Goal: Connect with others: Connect with other users

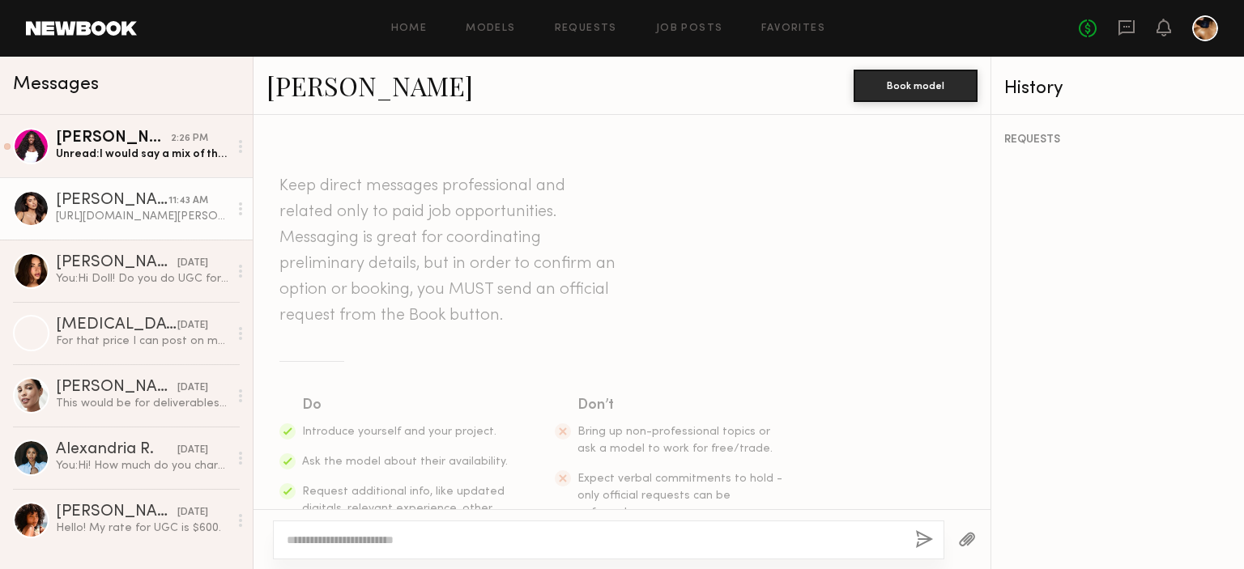
scroll to position [977, 0]
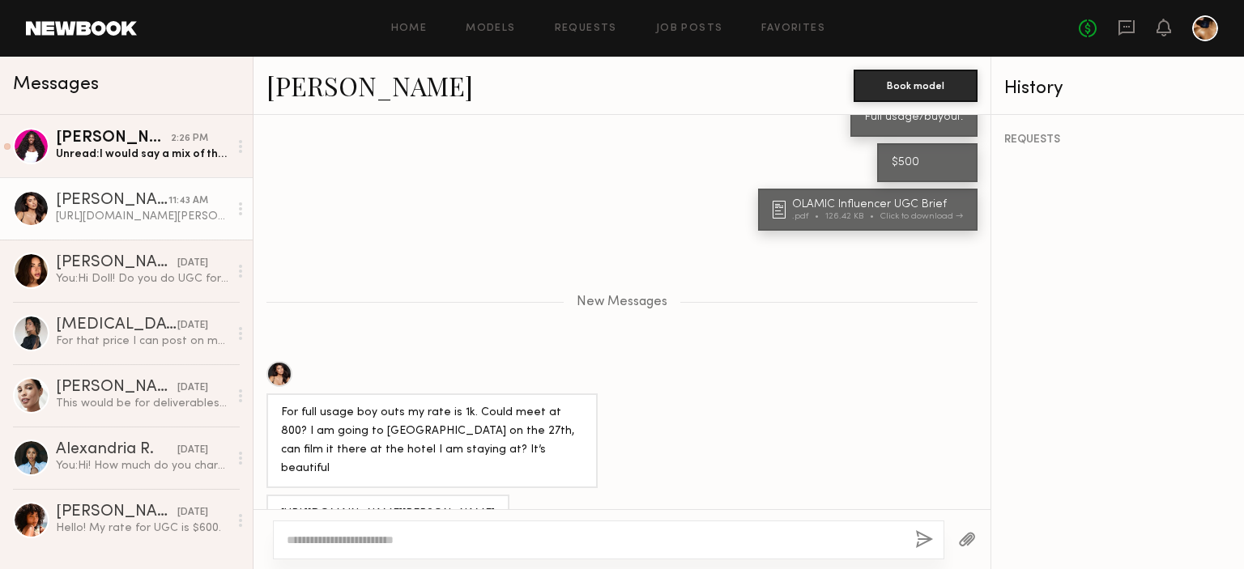
drag, startPoint x: 374, startPoint y: 479, endPoint x: 275, endPoint y: 454, distance: 101.7
click at [275, 495] on div "https://www.montecarlosbm.com/fr/hotel-monaco/hotel-paris-monte-carlo" at bounding box center [387, 514] width 243 height 39
copy div "https://www.montecarlosbm.com/fr/hotel-monaco/hotel-paris-monte-carlo"
click at [341, 83] on link "[PERSON_NAME]" at bounding box center [369, 85] width 206 height 35
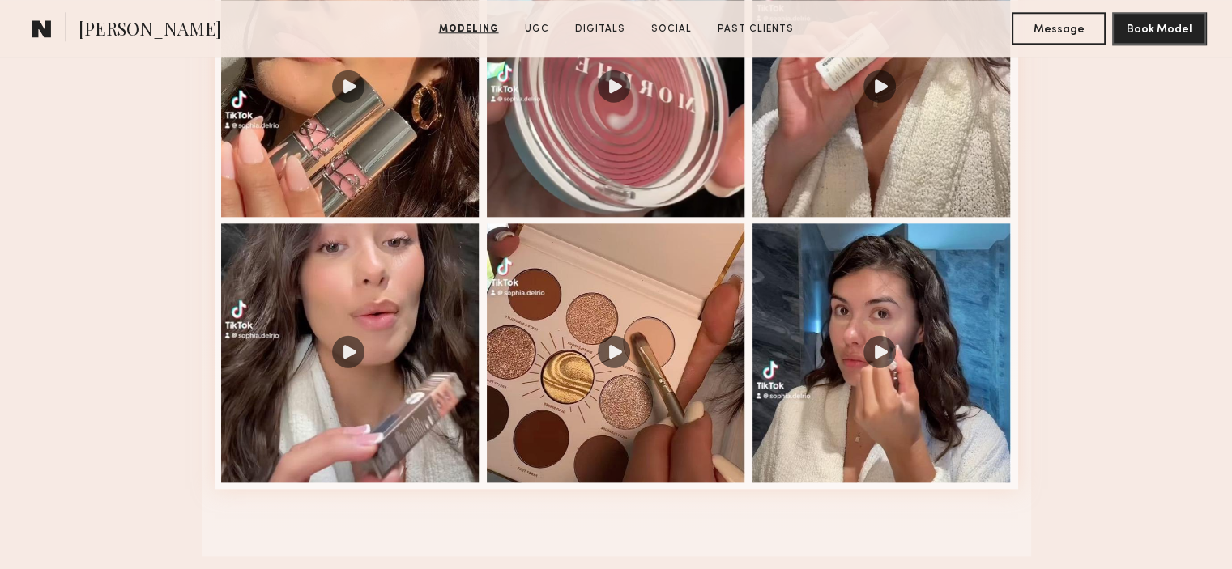
scroll to position [1807, 0]
click at [1057, 35] on button "Message" at bounding box center [1058, 27] width 94 height 32
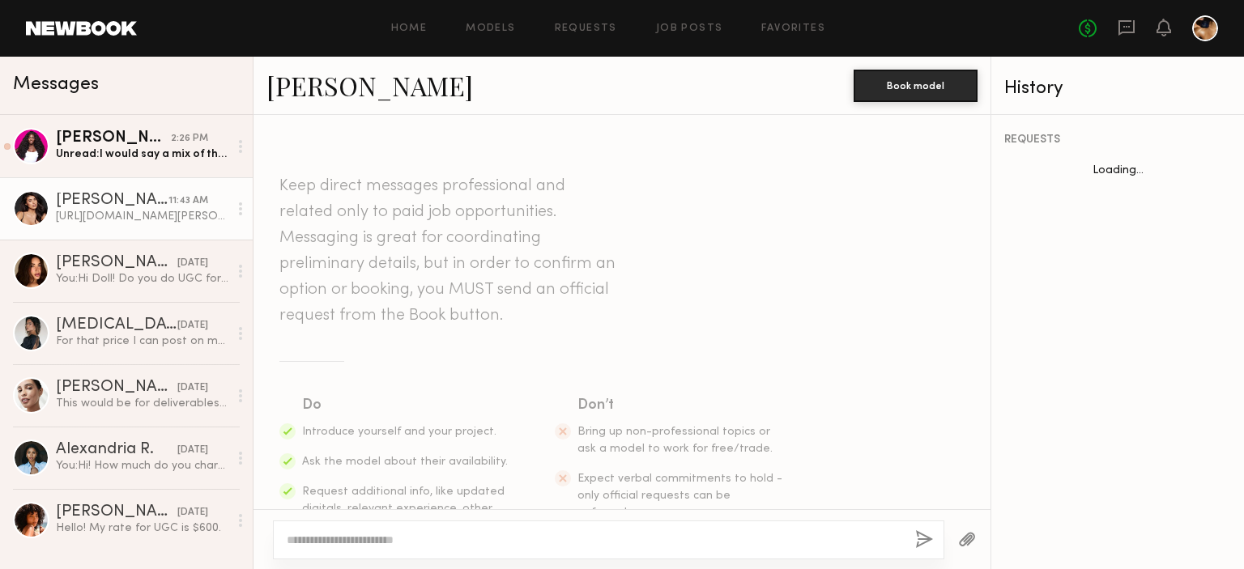
scroll to position [851, 0]
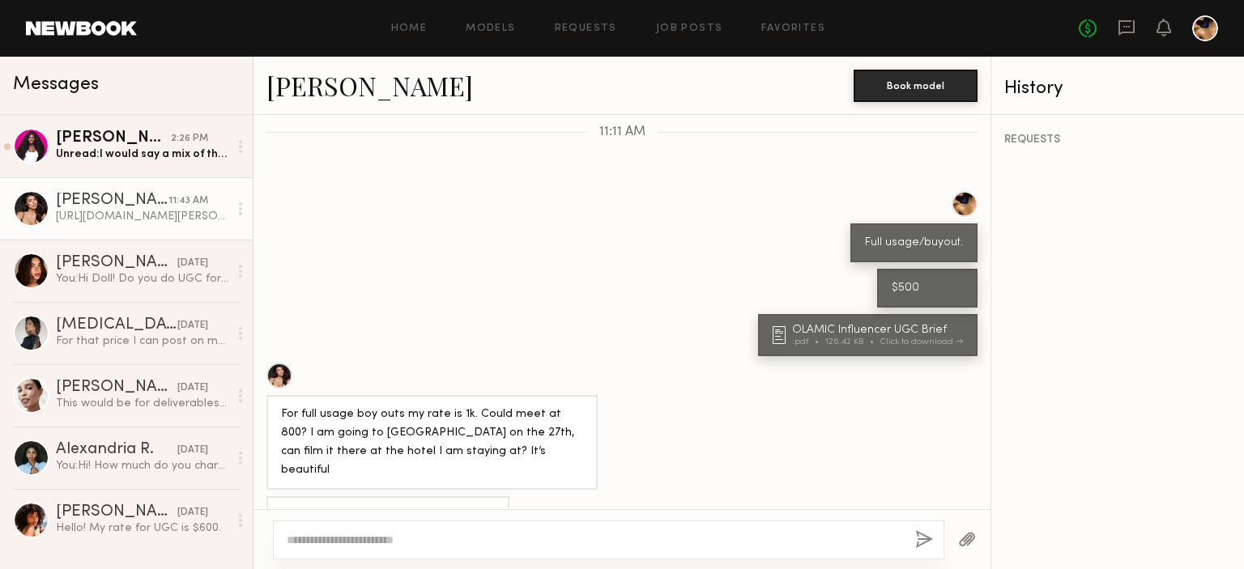
click at [358, 540] on textarea at bounding box center [594, 540] width 615 height 16
click at [842, 521] on textarea "**********" at bounding box center [595, 532] width 616 height 32
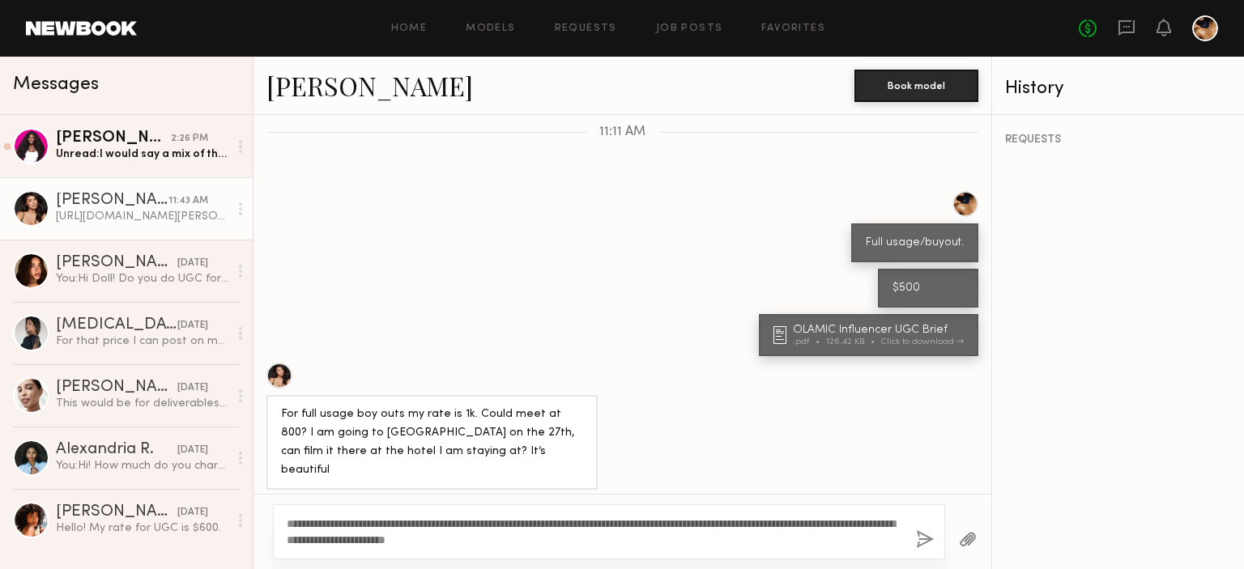
type textarea "**********"
click at [926, 538] on button "button" at bounding box center [925, 540] width 18 height 20
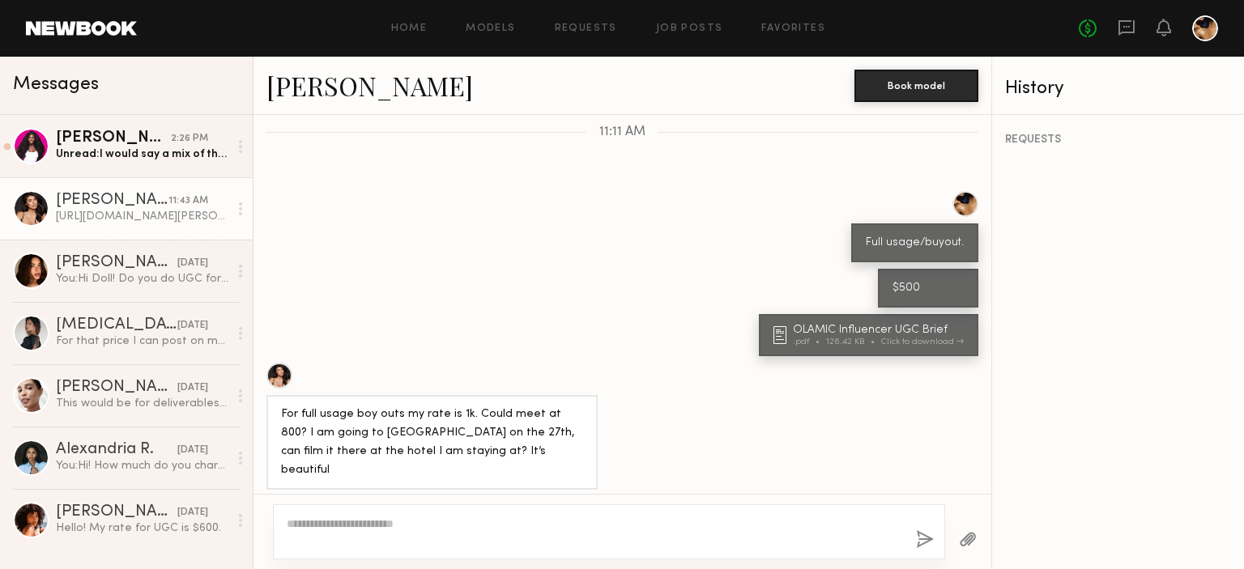
scroll to position [1077, 0]
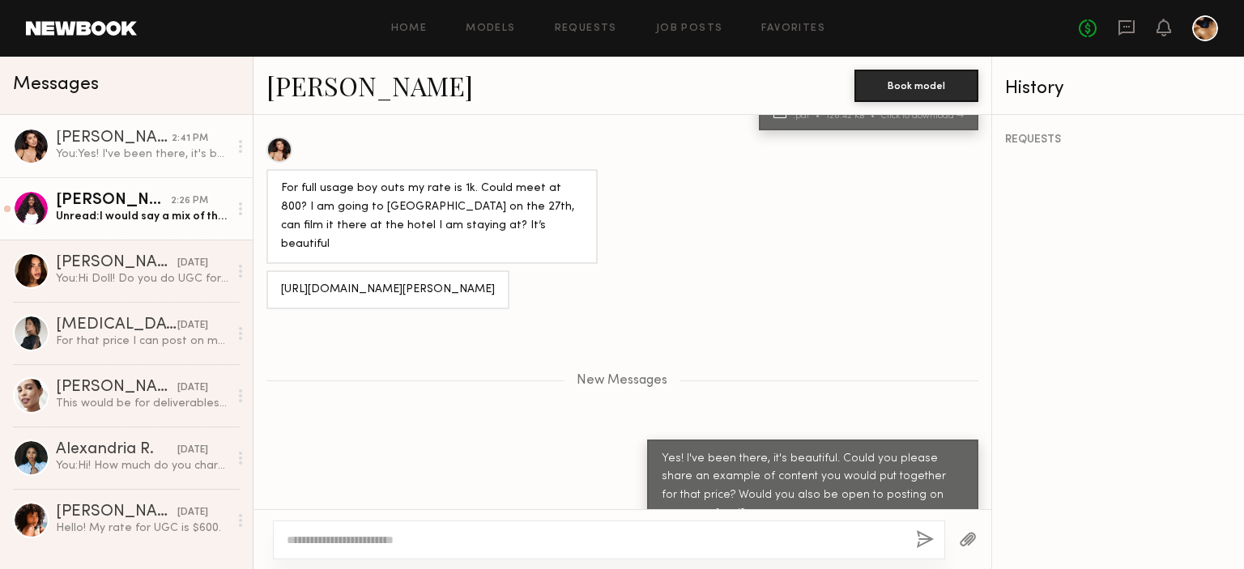
click at [147, 228] on link "[PERSON_NAME] 2:26 PM Unread: I would say a mix of the last three videos in the…" at bounding box center [126, 208] width 253 height 62
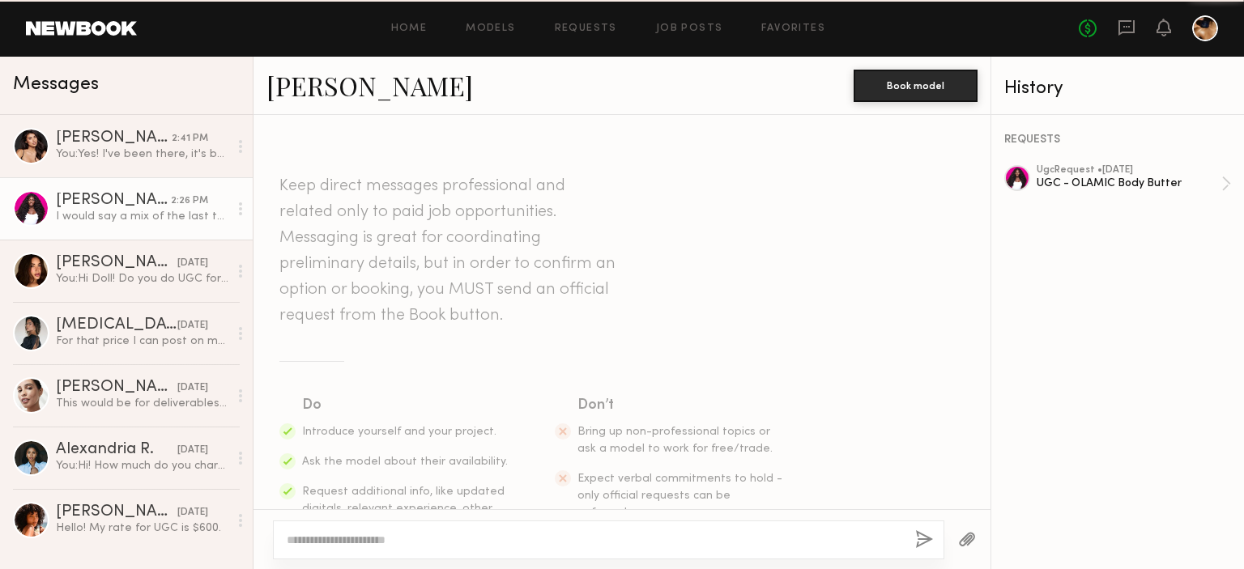
scroll to position [1182, 0]
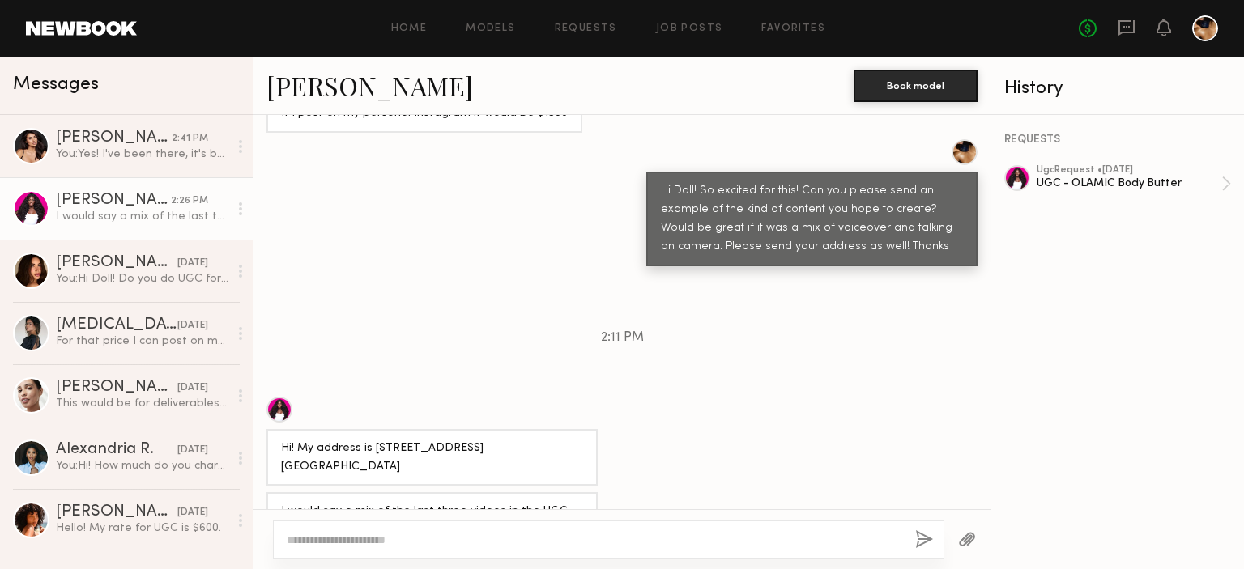
click at [322, 83] on link "[PERSON_NAME]" at bounding box center [369, 85] width 206 height 35
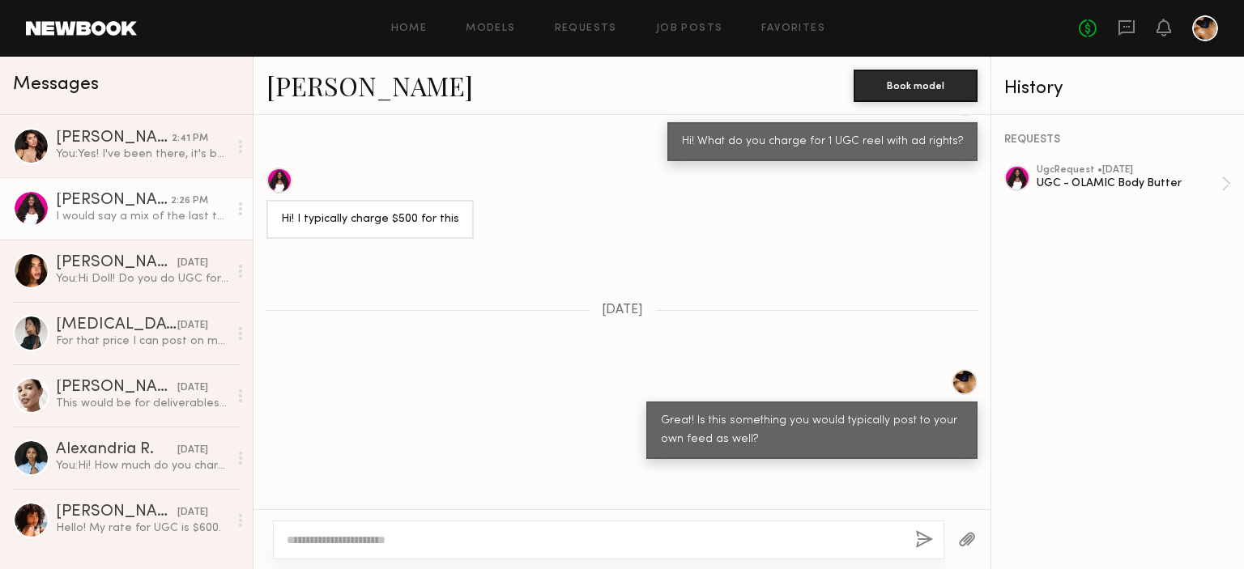
scroll to position [656, 0]
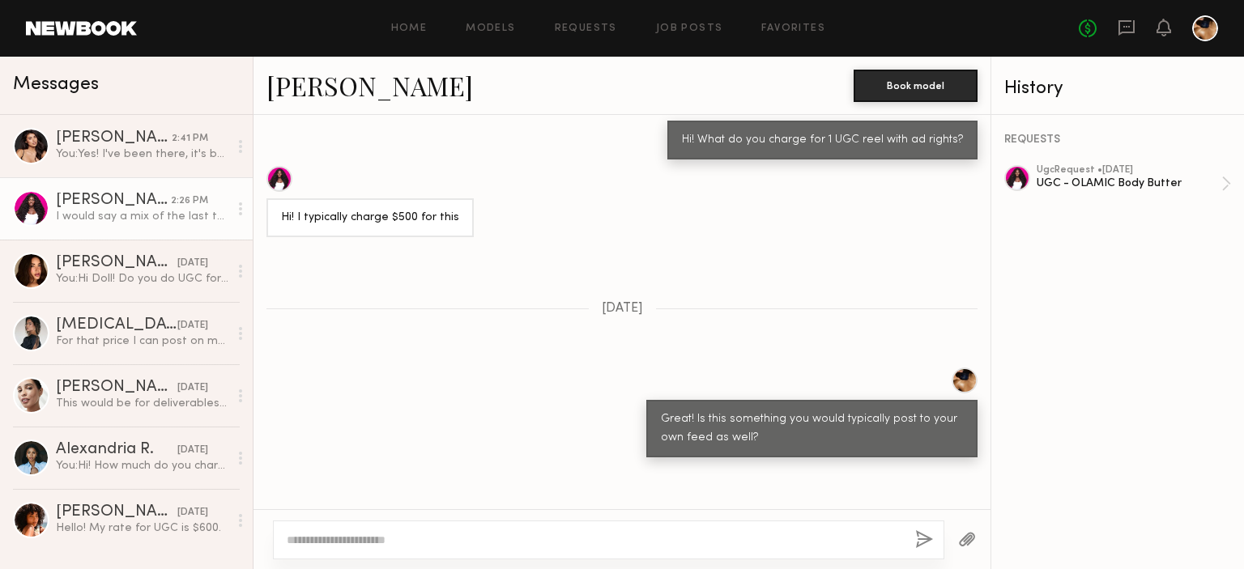
click at [72, 206] on div "[PERSON_NAME]" at bounding box center [113, 201] width 115 height 16
click at [27, 200] on div at bounding box center [31, 208] width 36 height 36
click at [319, 78] on link "[PERSON_NAME]" at bounding box center [369, 85] width 206 height 35
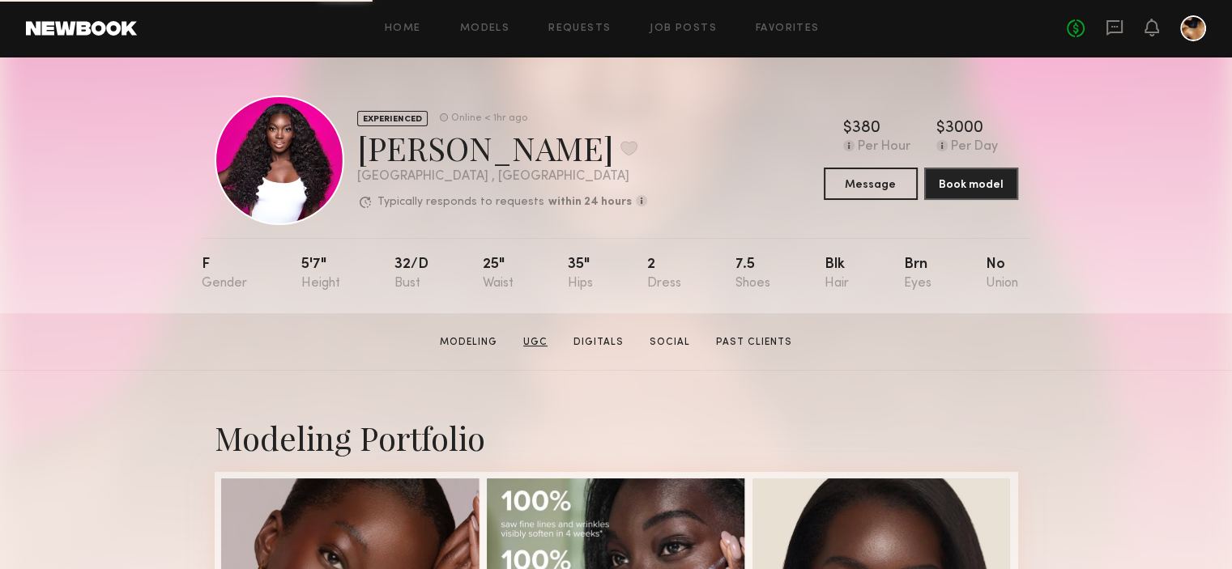
click at [539, 350] on link "UGC" at bounding box center [535, 342] width 37 height 15
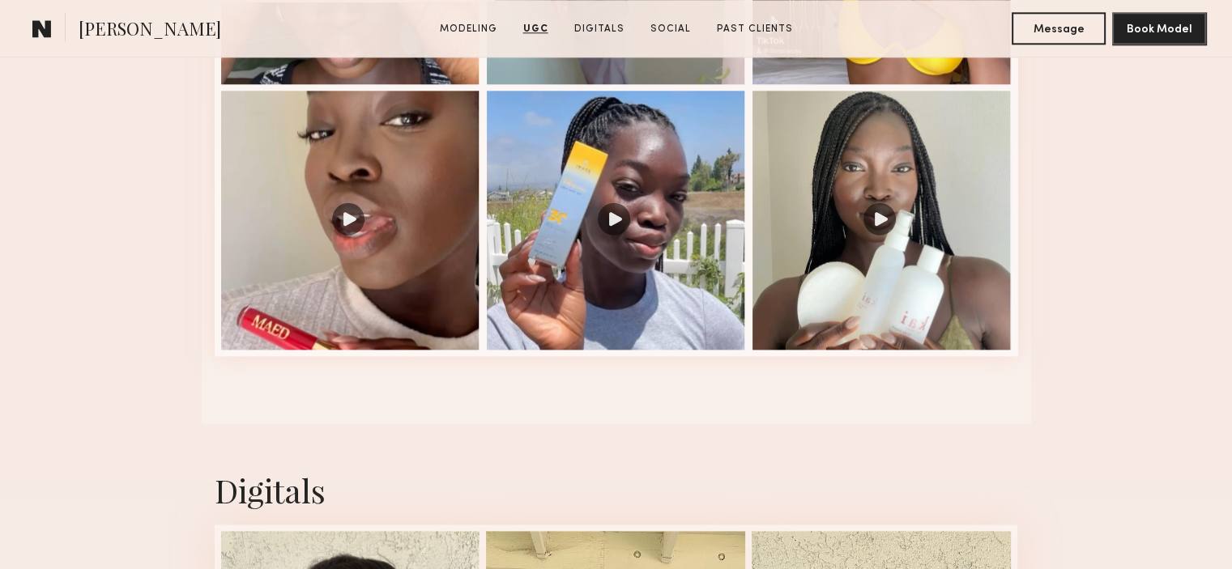
scroll to position [1941, 0]
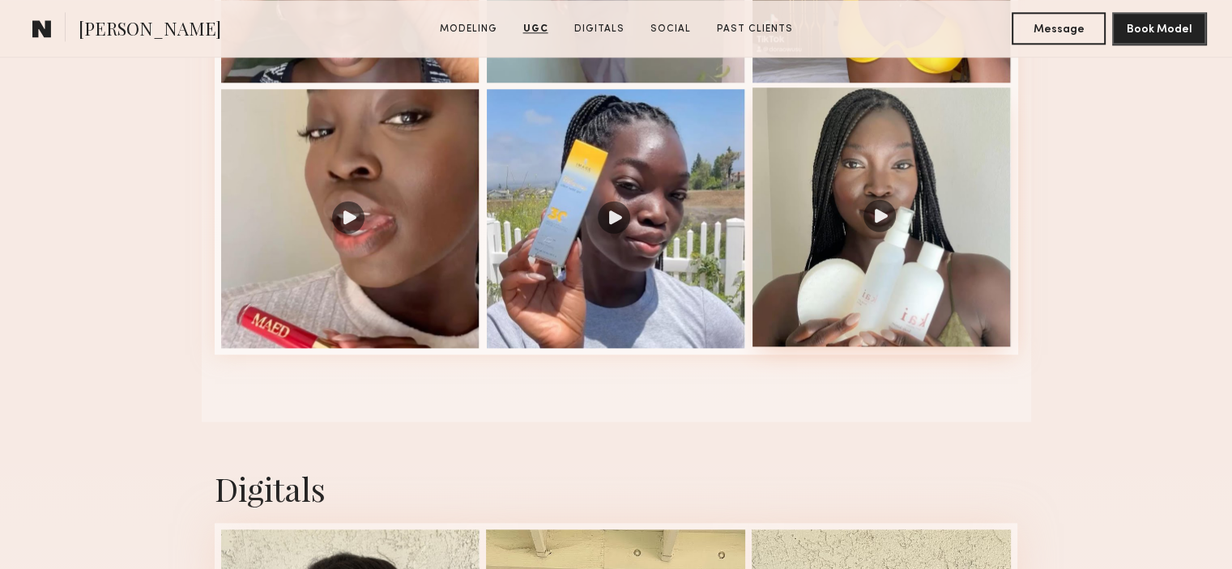
click at [881, 226] on div at bounding box center [881, 216] width 259 height 259
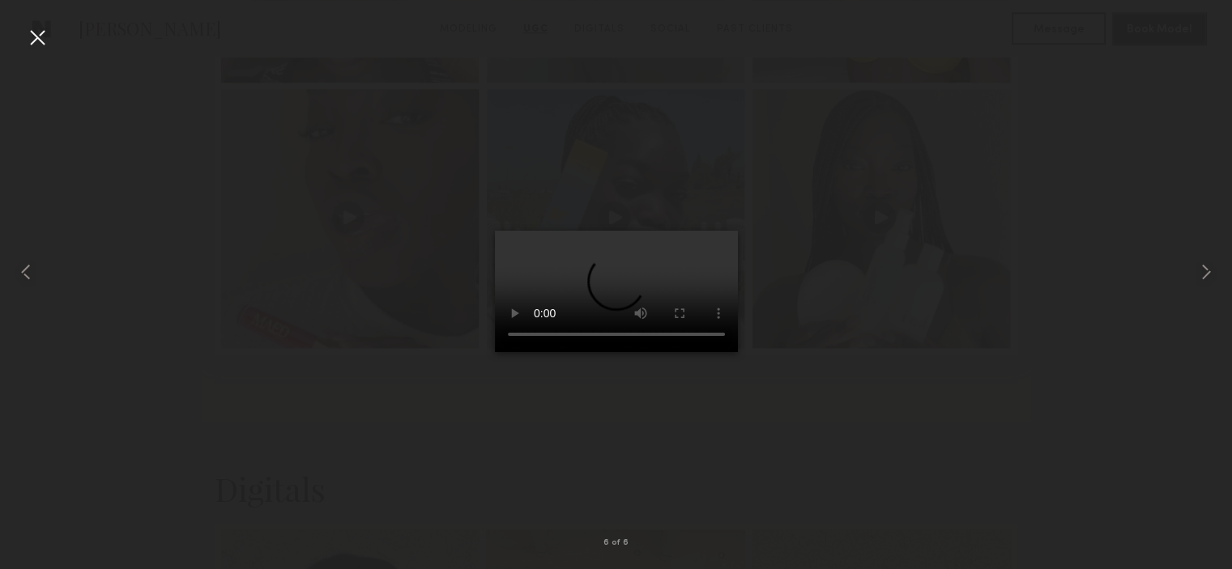
click at [971, 202] on div at bounding box center [616, 272] width 1232 height 492
click at [26, 273] on common-icon at bounding box center [26, 272] width 26 height 26
click at [29, 284] on common-icon at bounding box center [26, 272] width 26 height 26
click at [892, 211] on div at bounding box center [616, 272] width 1232 height 492
click at [44, 31] on div at bounding box center [37, 37] width 26 height 26
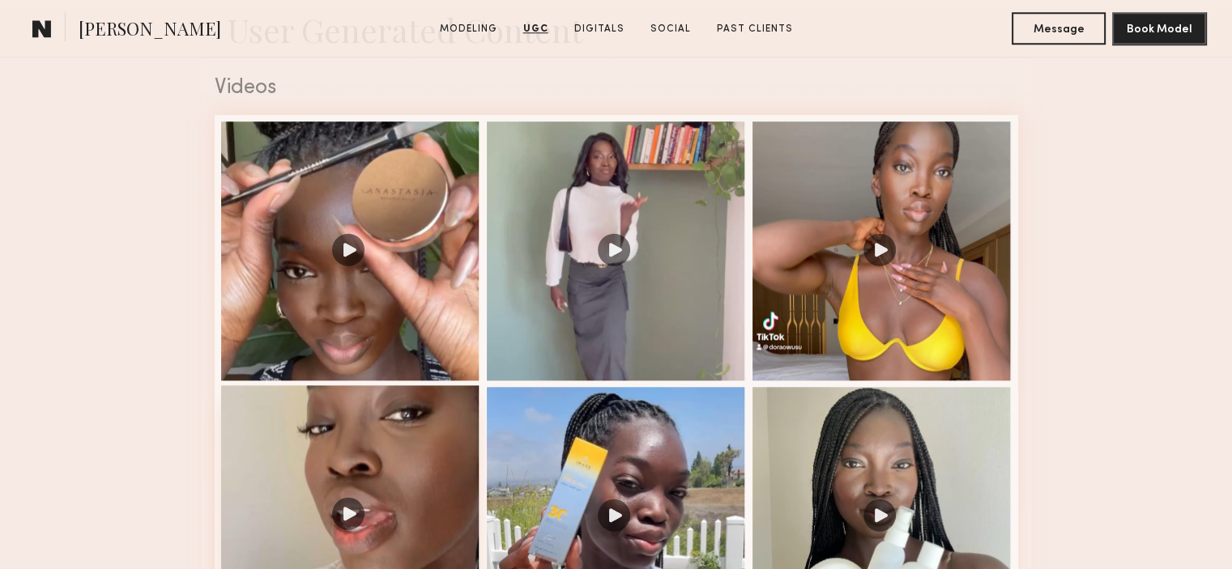
scroll to position [1642, 0]
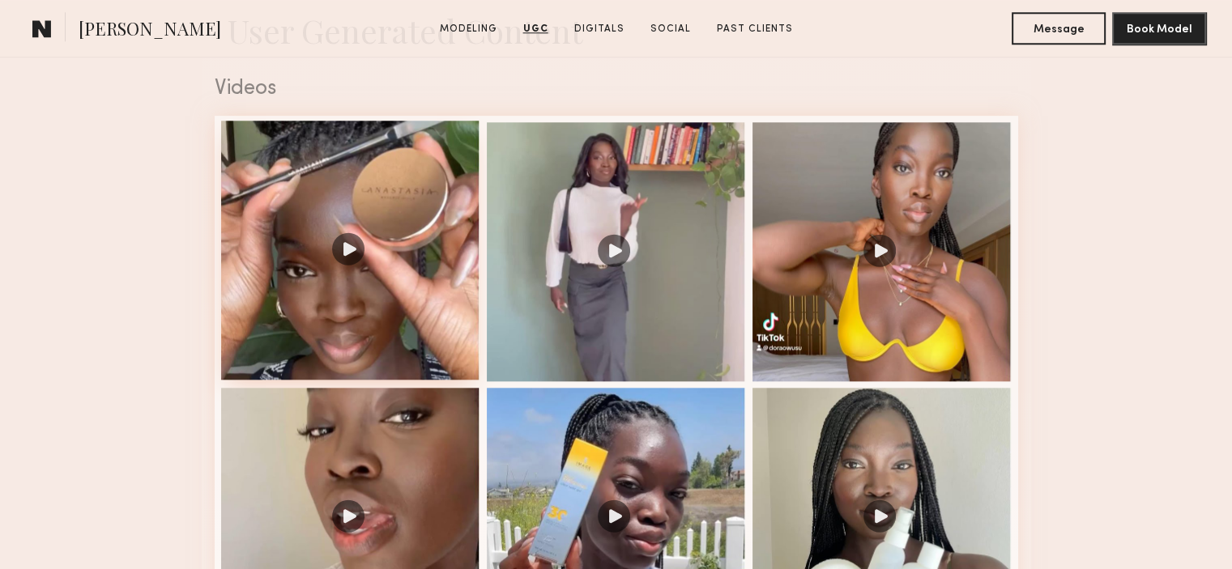
click at [351, 272] on div at bounding box center [350, 250] width 259 height 259
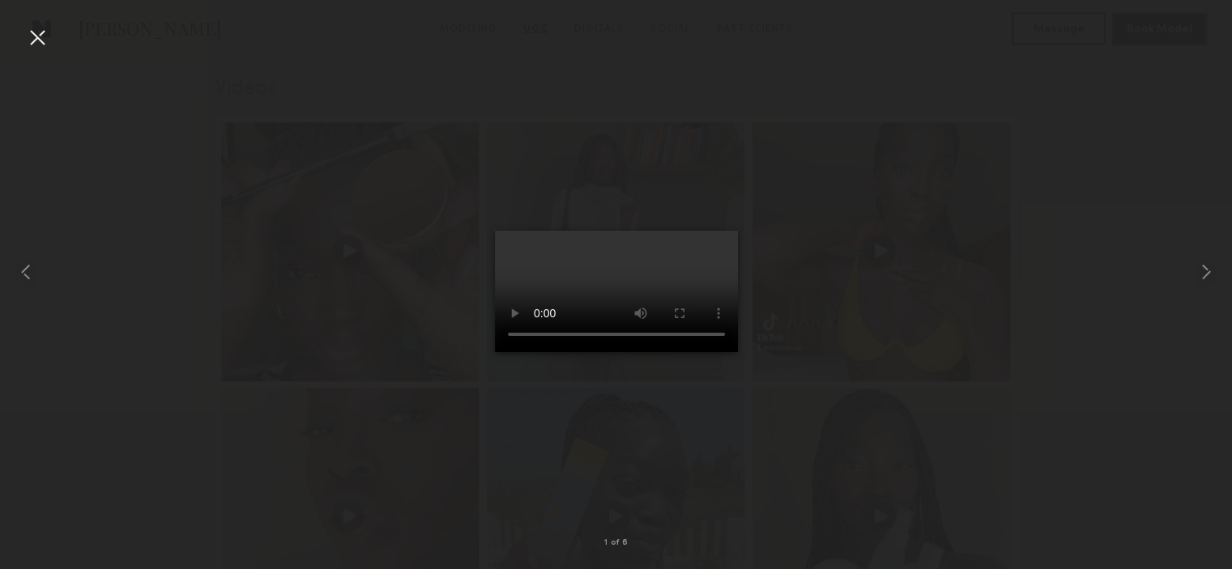
click at [36, 36] on div at bounding box center [37, 37] width 26 height 26
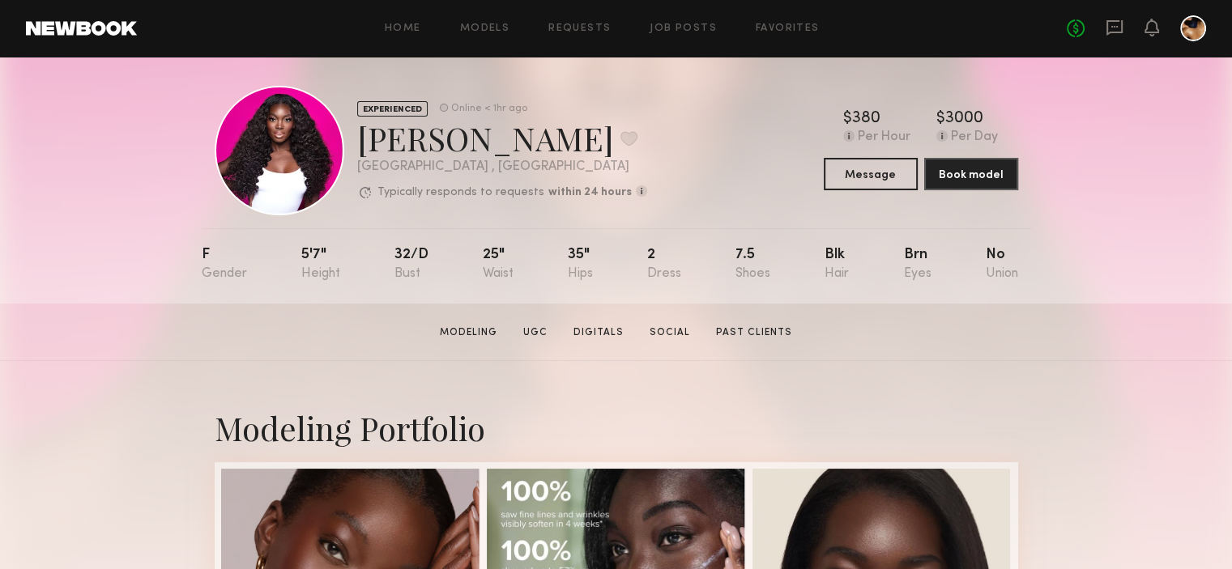
scroll to position [8, 0]
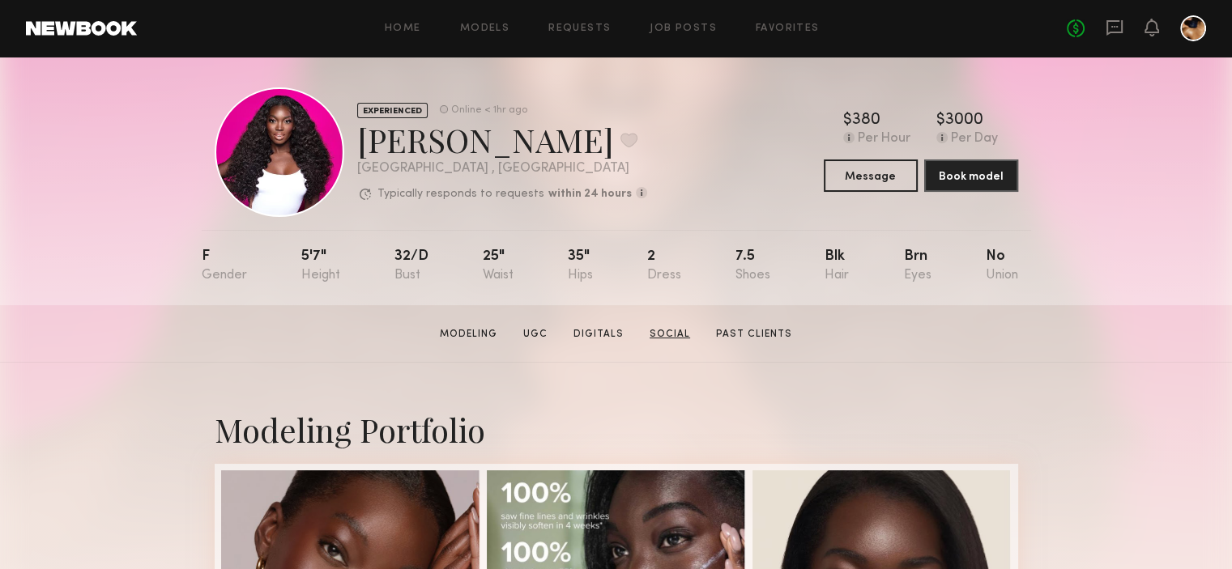
click at [664, 339] on link "Social" at bounding box center [669, 334] width 53 height 15
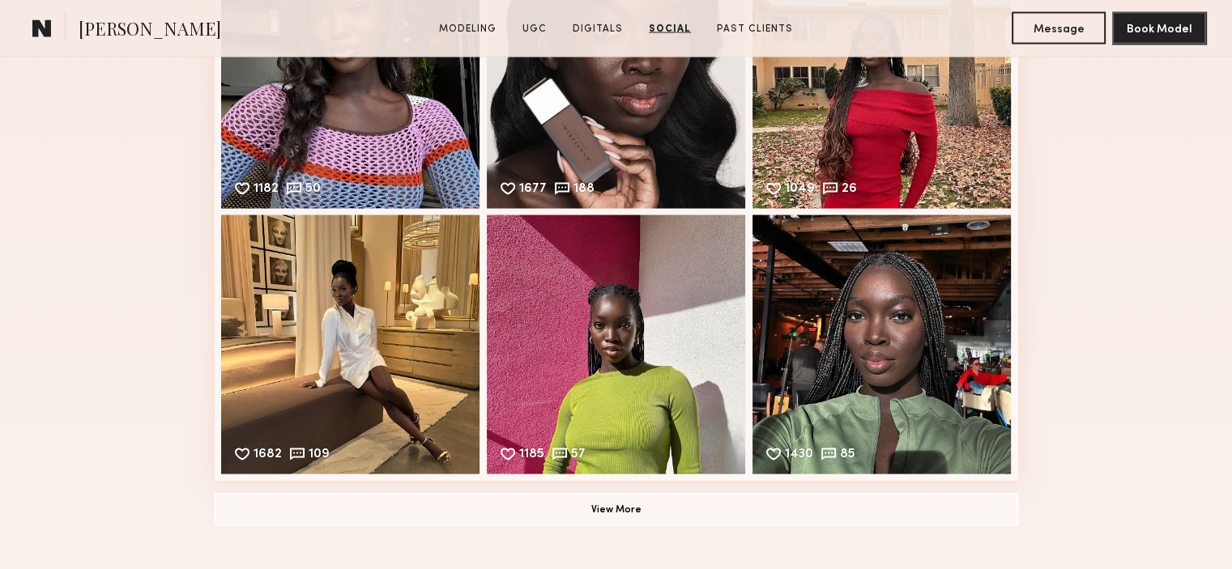
scroll to position [3220, 0]
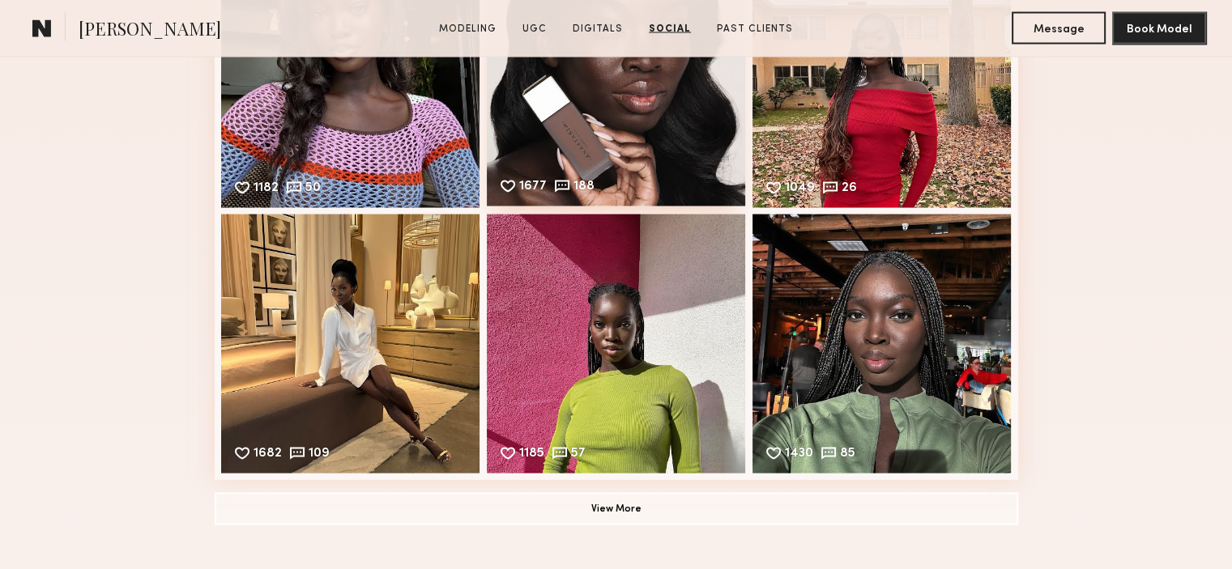
click at [675, 127] on div "1677 188 Likes & comments displayed to show model’s engagement" at bounding box center [616, 76] width 259 height 259
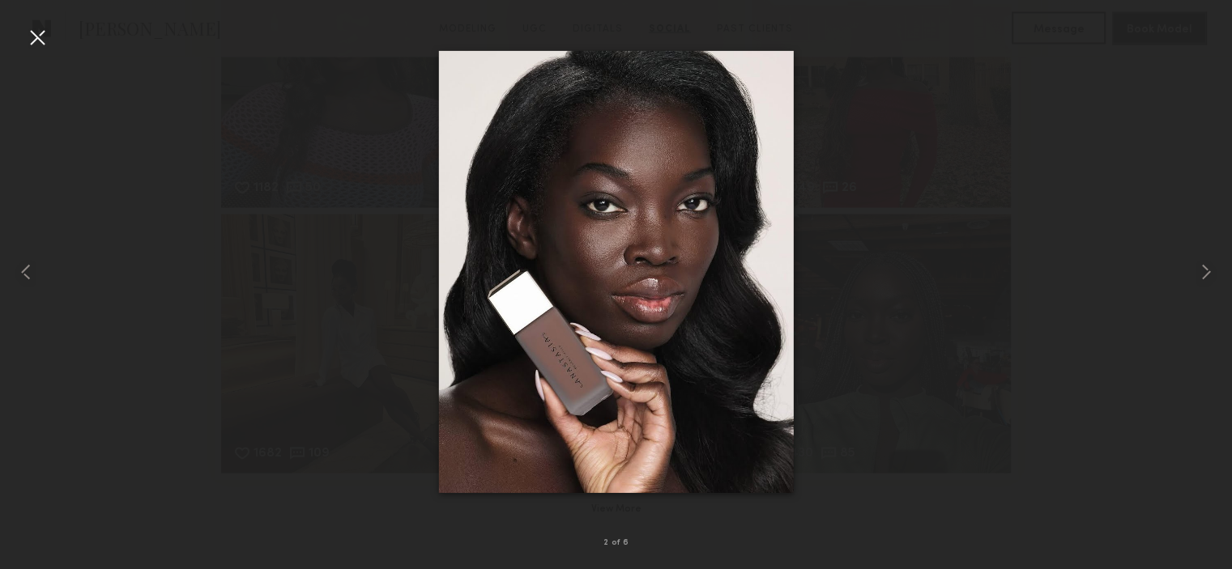
click at [628, 236] on img at bounding box center [615, 271] width 355 height 442
click at [40, 32] on div at bounding box center [37, 37] width 26 height 26
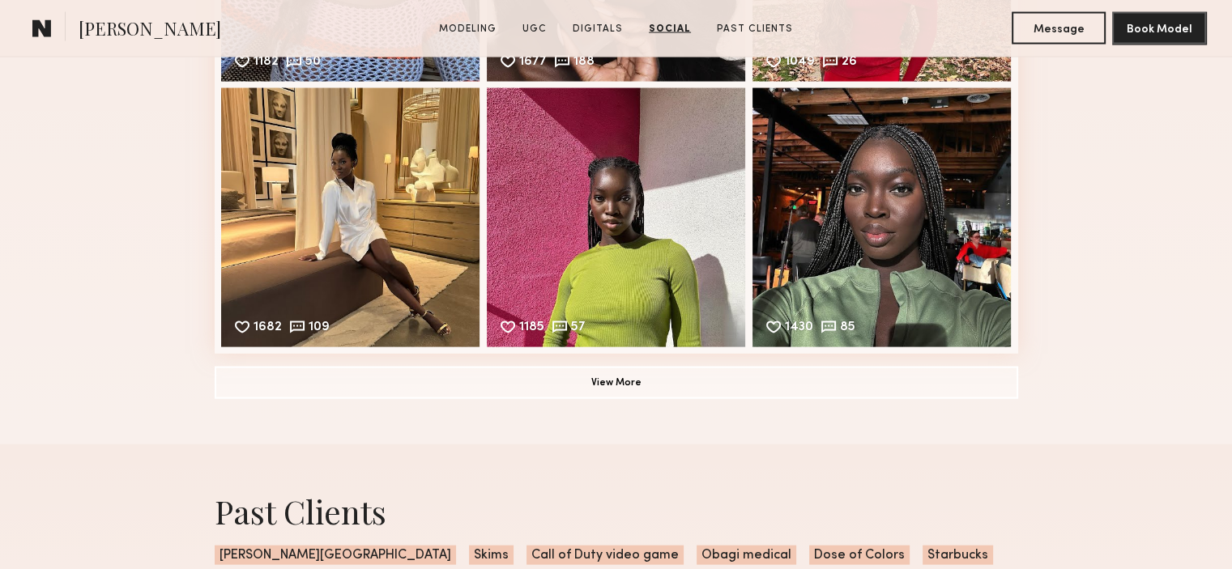
scroll to position [3349, 0]
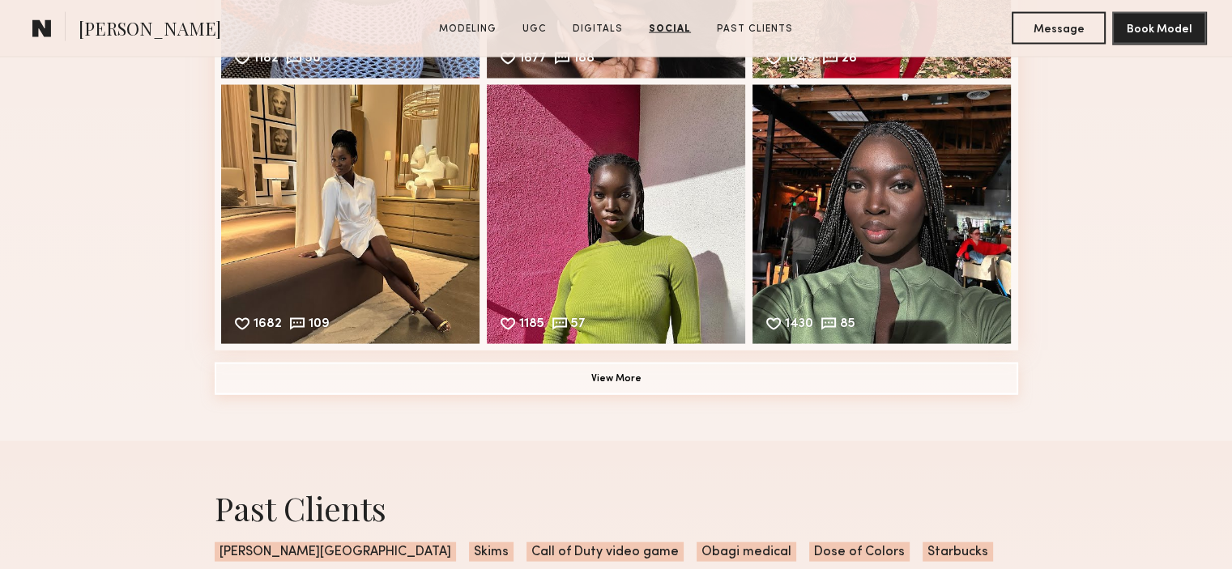
click at [596, 389] on button "View More" at bounding box center [616, 379] width 803 height 32
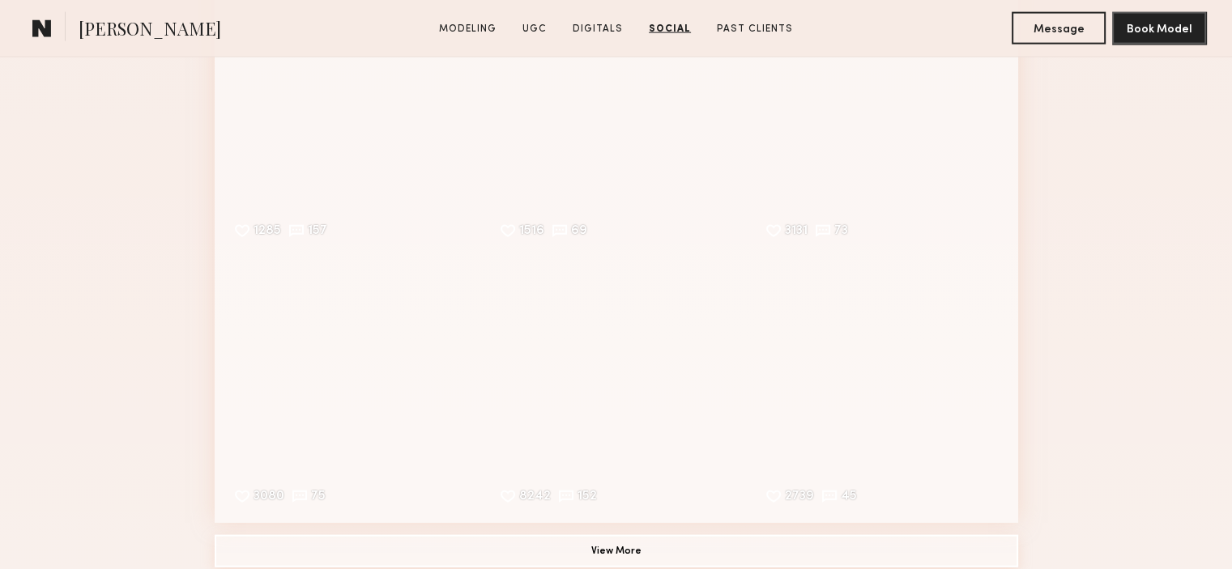
scroll to position [3948, 0]
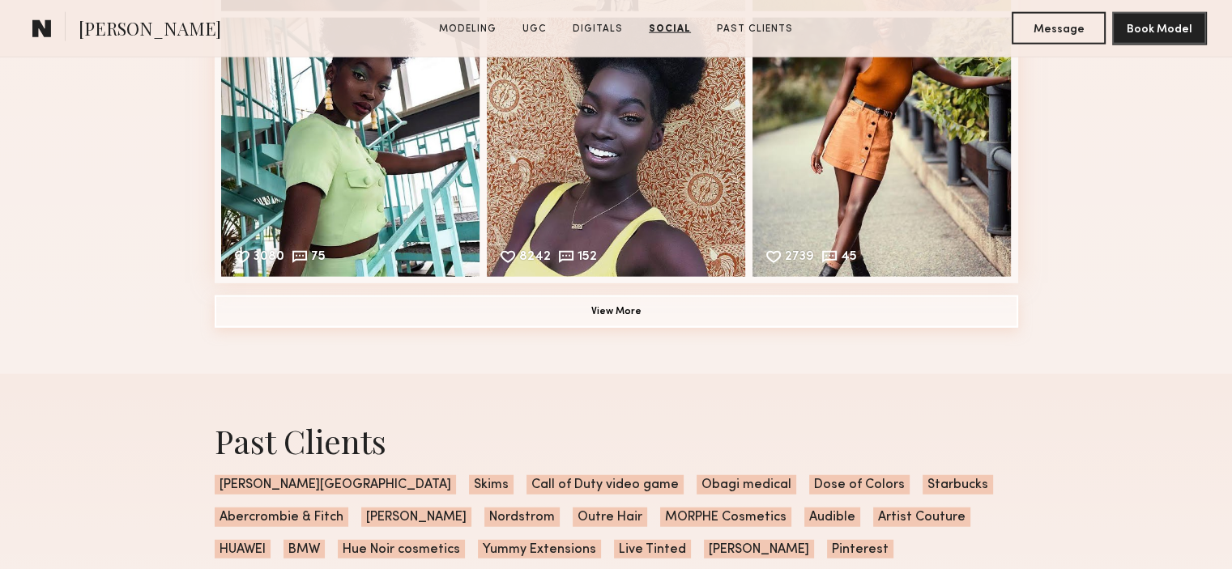
click at [632, 328] on button "View More" at bounding box center [616, 312] width 803 height 32
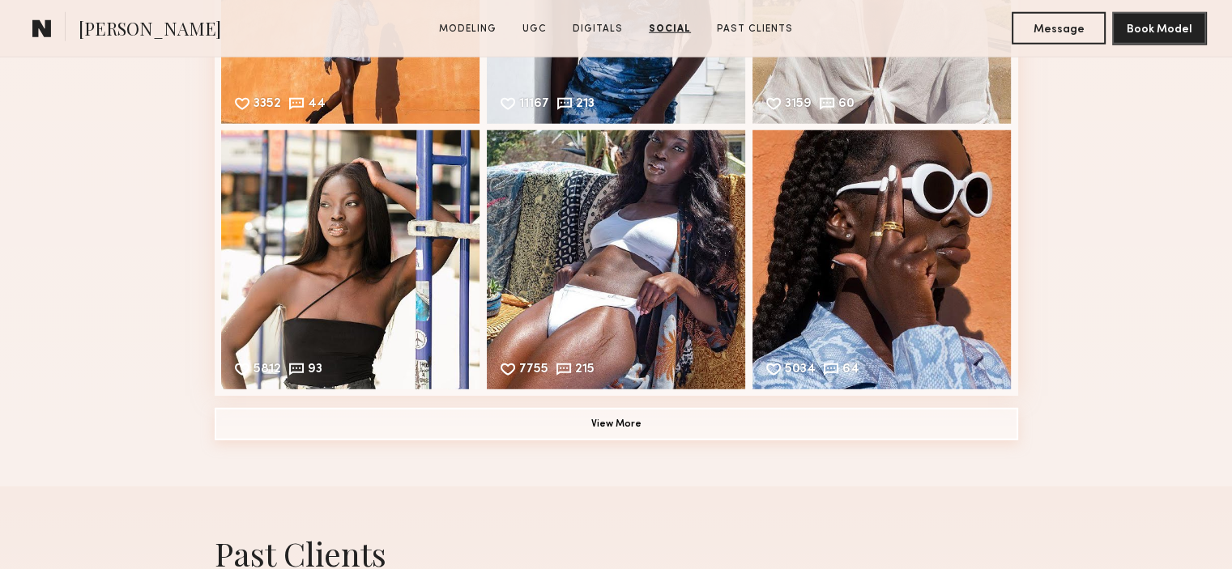
scroll to position [4527, 0]
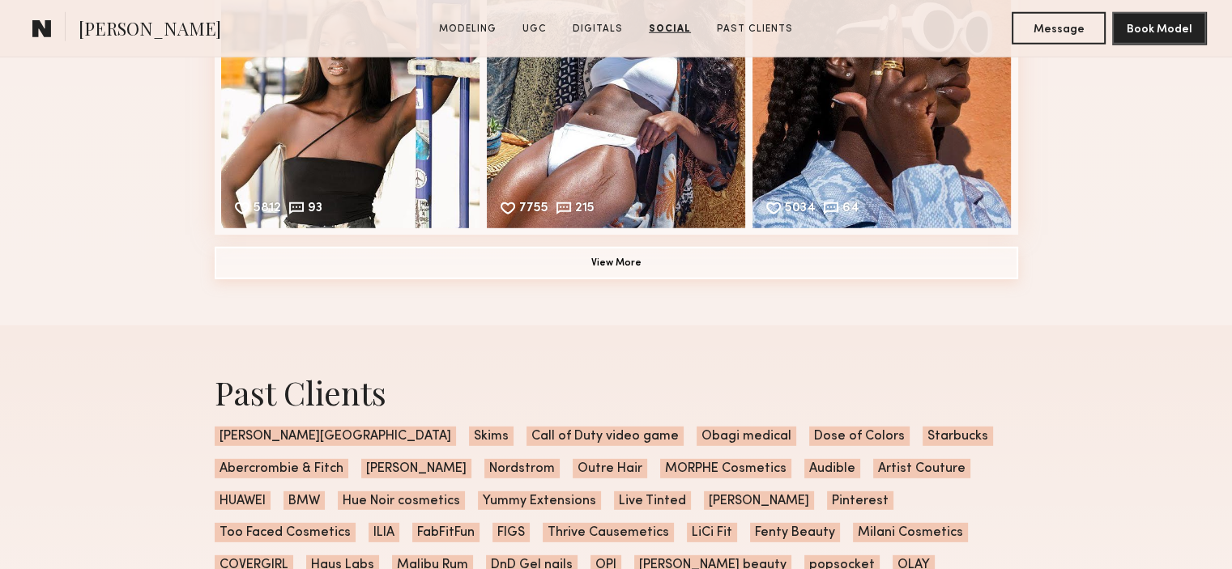
click at [649, 279] on button "View More" at bounding box center [616, 263] width 803 height 32
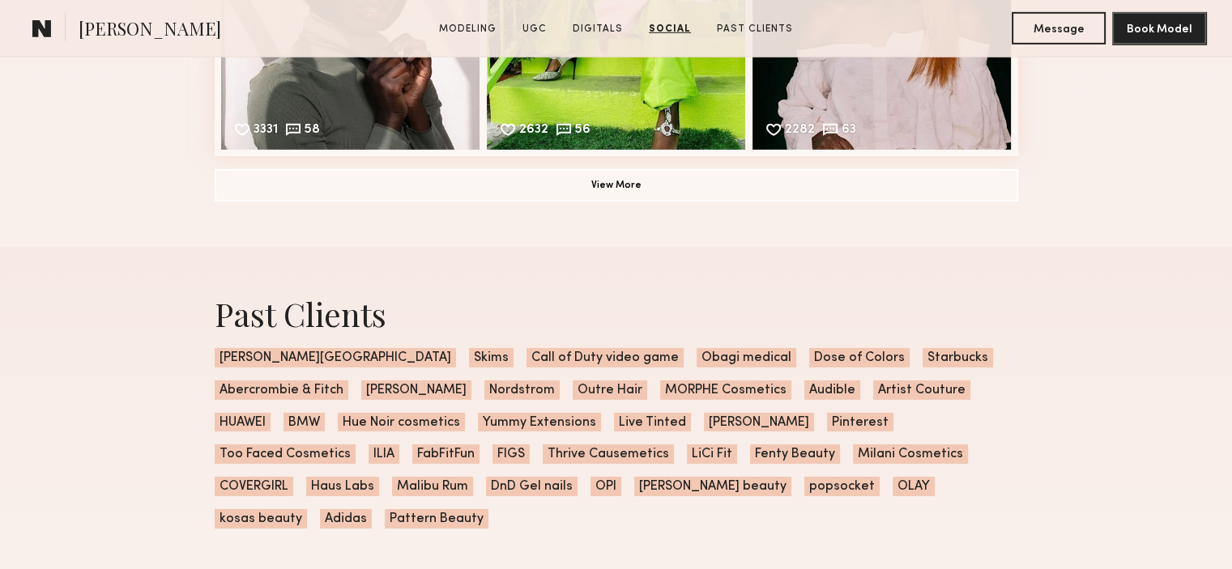
scroll to position [5138, 0]
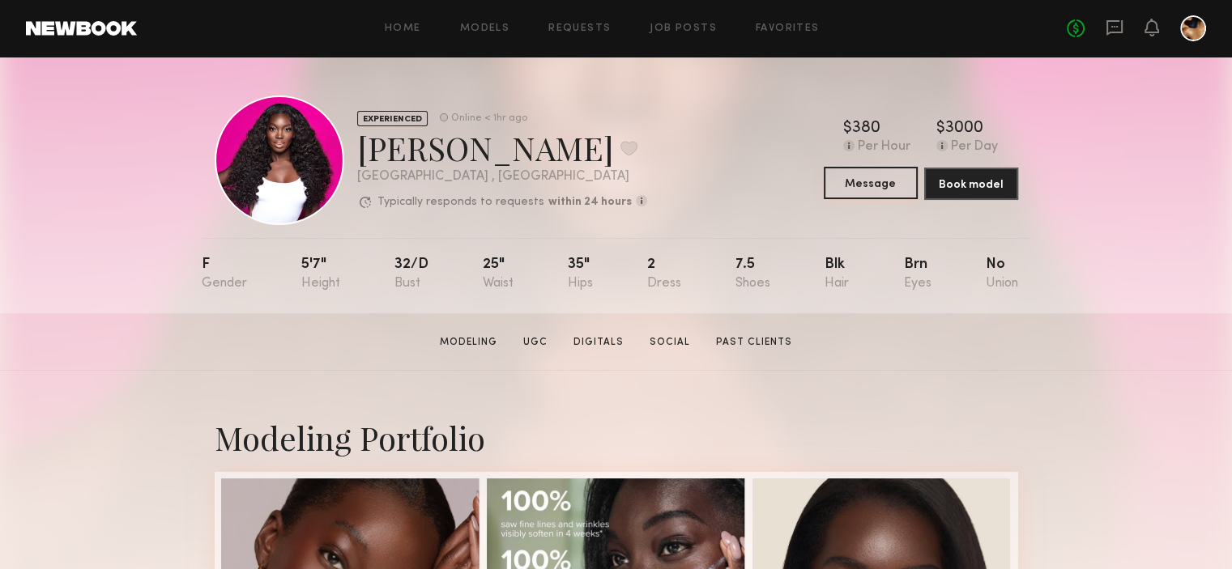
click at [865, 194] on button "Message" at bounding box center [871, 183] width 94 height 32
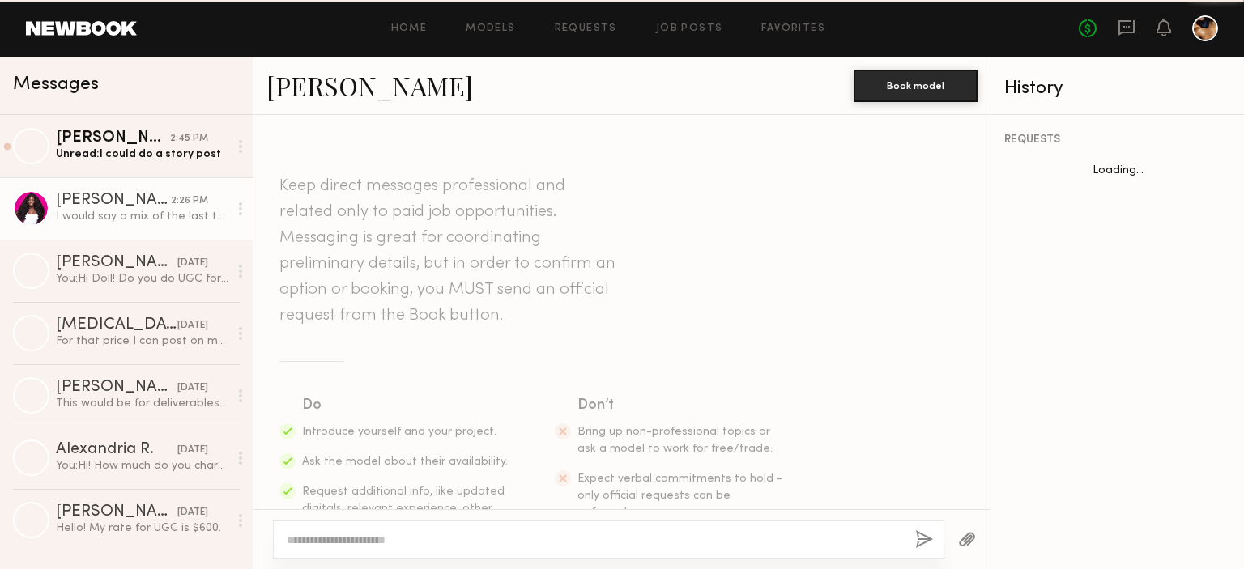
scroll to position [1182, 0]
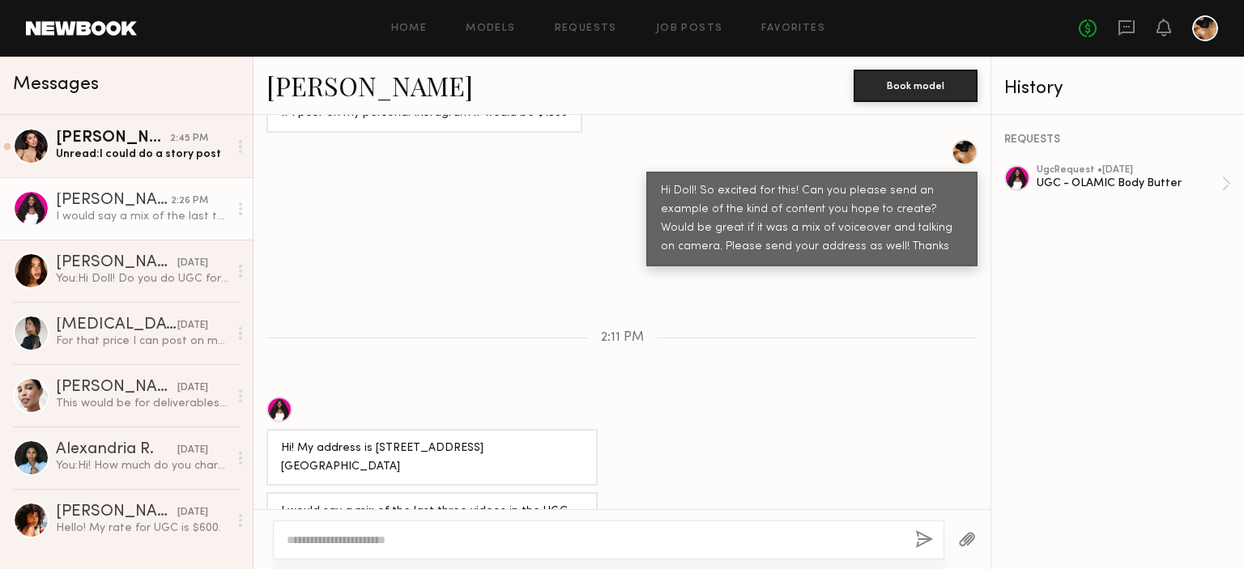
click at [319, 537] on textarea at bounding box center [594, 540] width 615 height 16
type textarea "**********"
click at [920, 540] on button "button" at bounding box center [925, 540] width 18 height 20
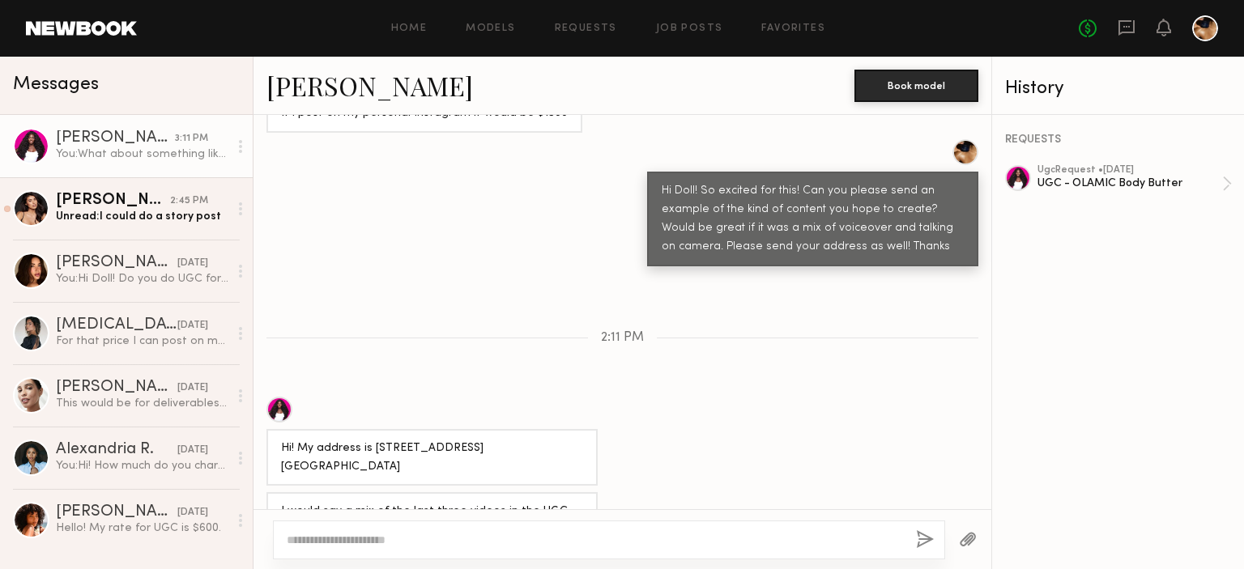
scroll to position [1371, 0]
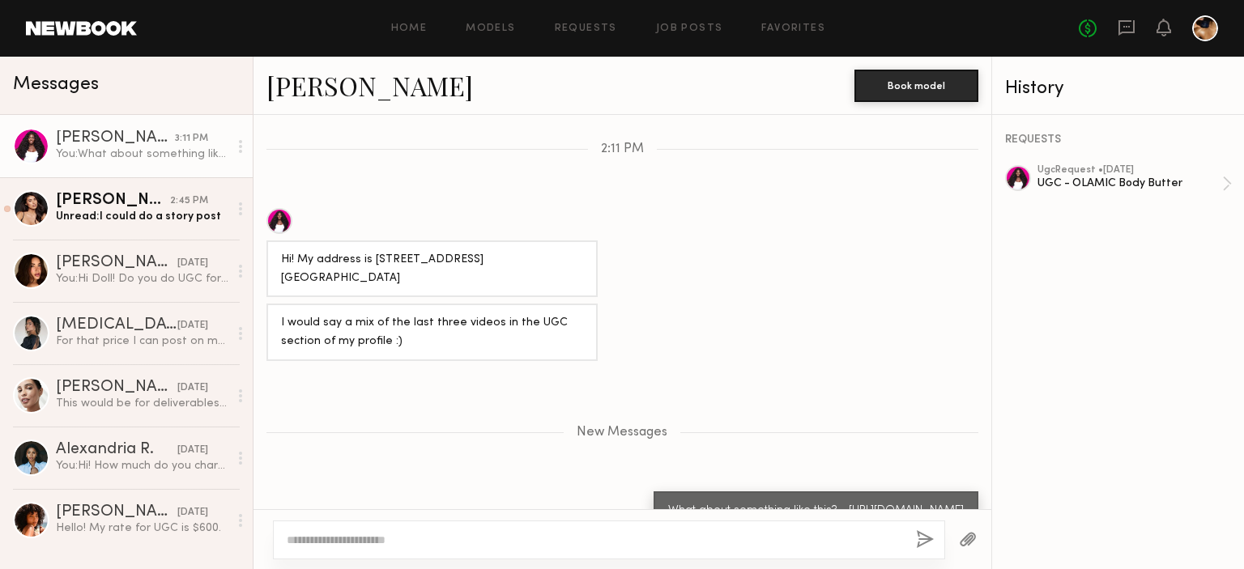
click at [736, 537] on textarea at bounding box center [595, 540] width 616 height 16
